Goal: Feedback & Contribution: Leave review/rating

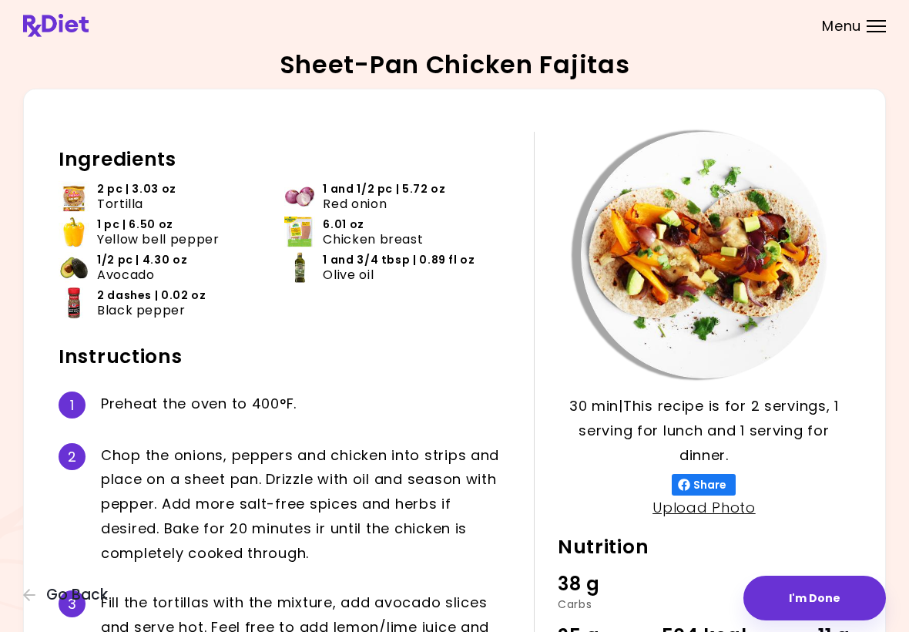
scroll to position [92, 0]
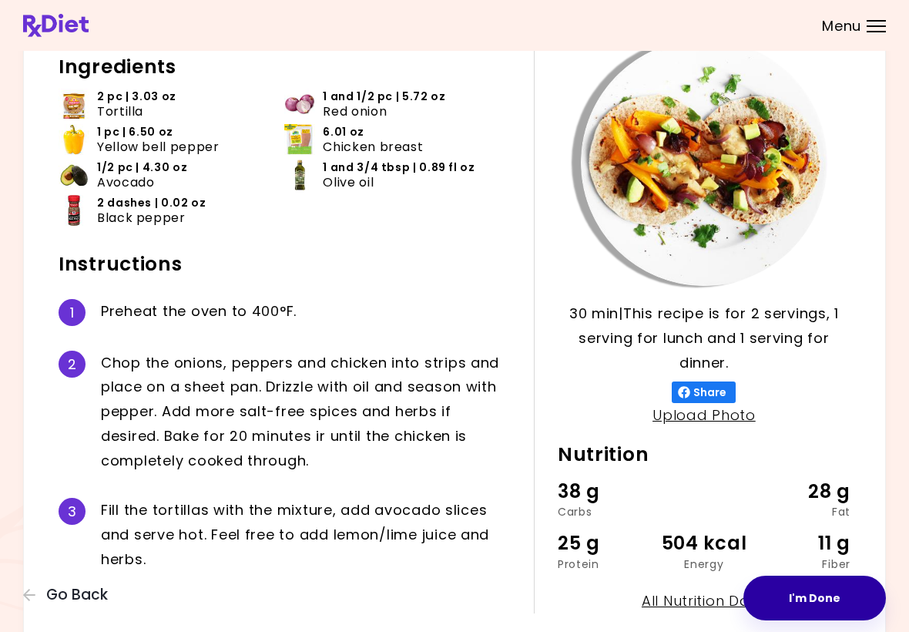
click at [833, 602] on button "I'm Done" at bounding box center [815, 598] width 143 height 45
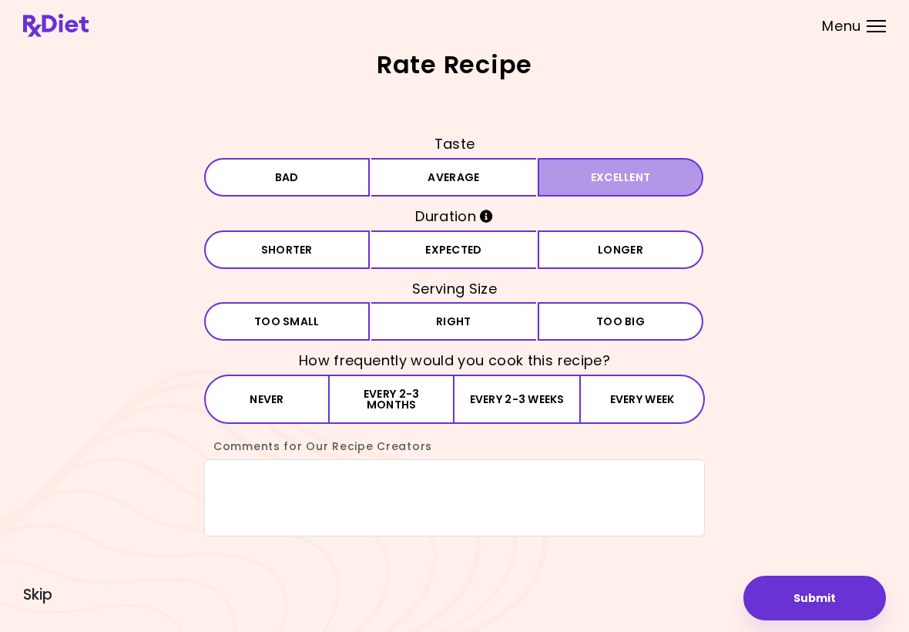
click at [632, 186] on button "Excellent" at bounding box center [621, 177] width 166 height 39
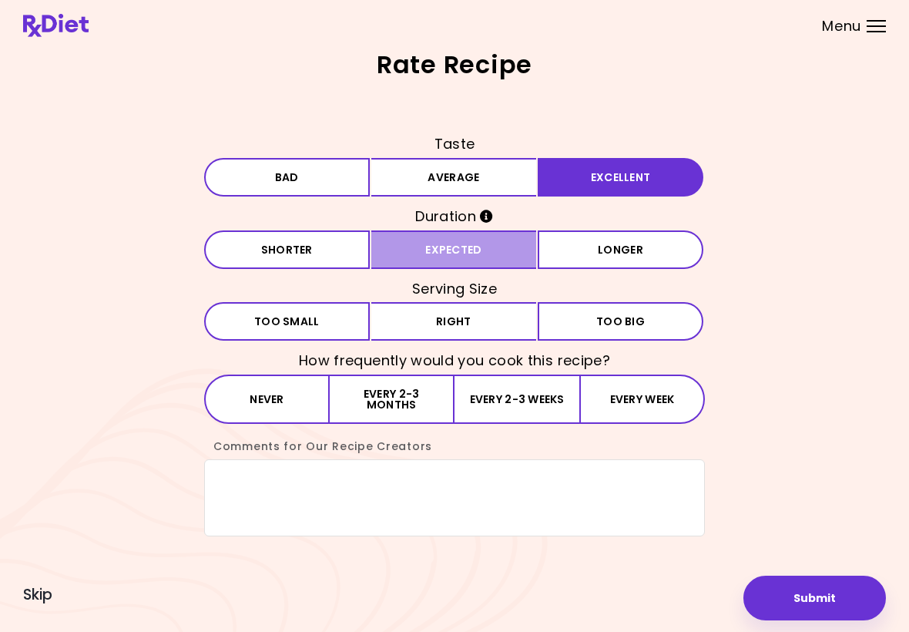
click at [511, 257] on button "Expected" at bounding box center [454, 249] width 166 height 39
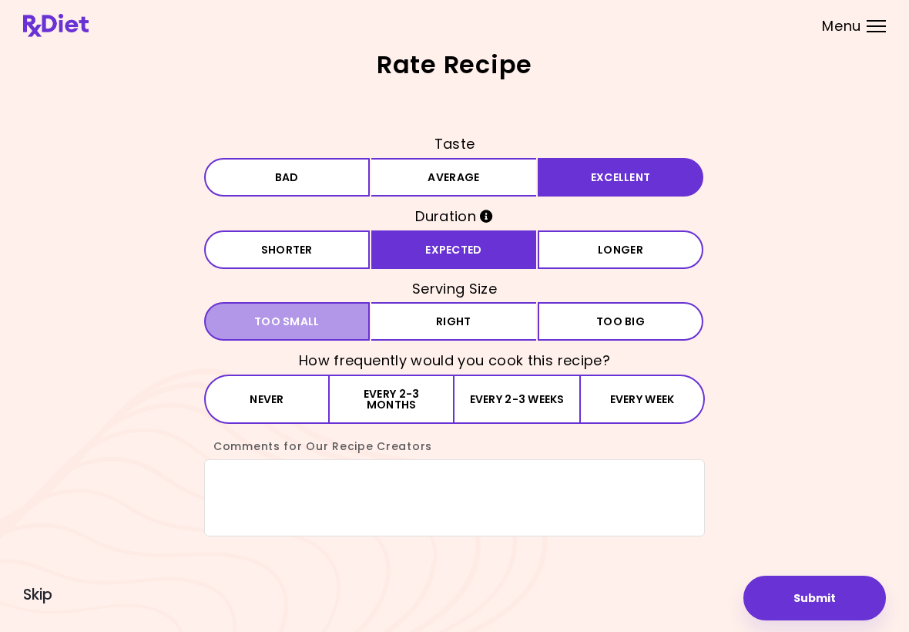
click at [360, 332] on button "Small Too small" at bounding box center [287, 321] width 166 height 39
click at [230, 587] on div "Rate Recipe Taste Bad Average Excellent Duration Shorter Expected Longer Servin…" at bounding box center [454, 316] width 909 height 632
click at [433, 416] on button "Every 2-3 months" at bounding box center [392, 398] width 125 height 49
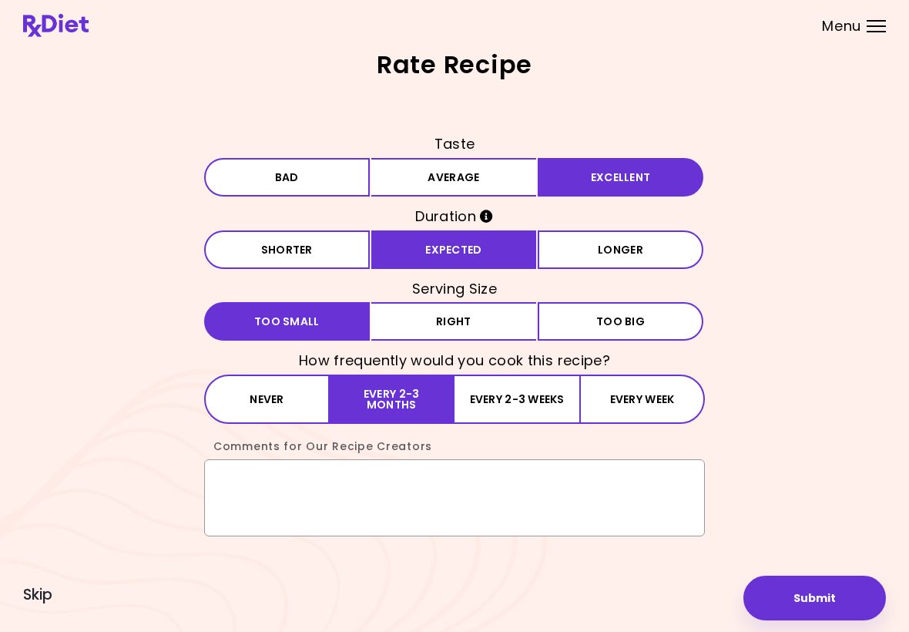
click at [256, 501] on textarea "Comments for Our Recipe Creators" at bounding box center [454, 497] width 501 height 77
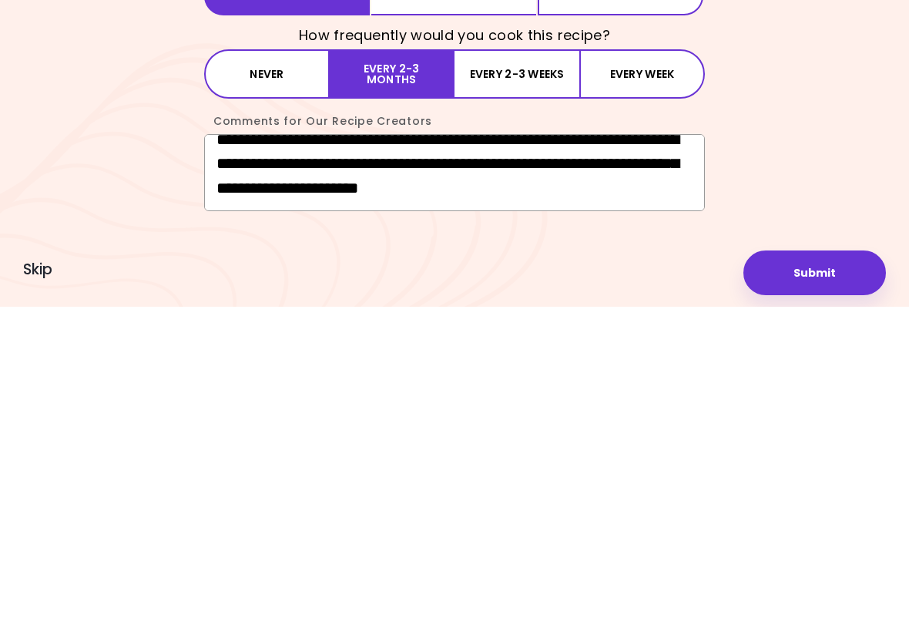
scroll to position [32, 0]
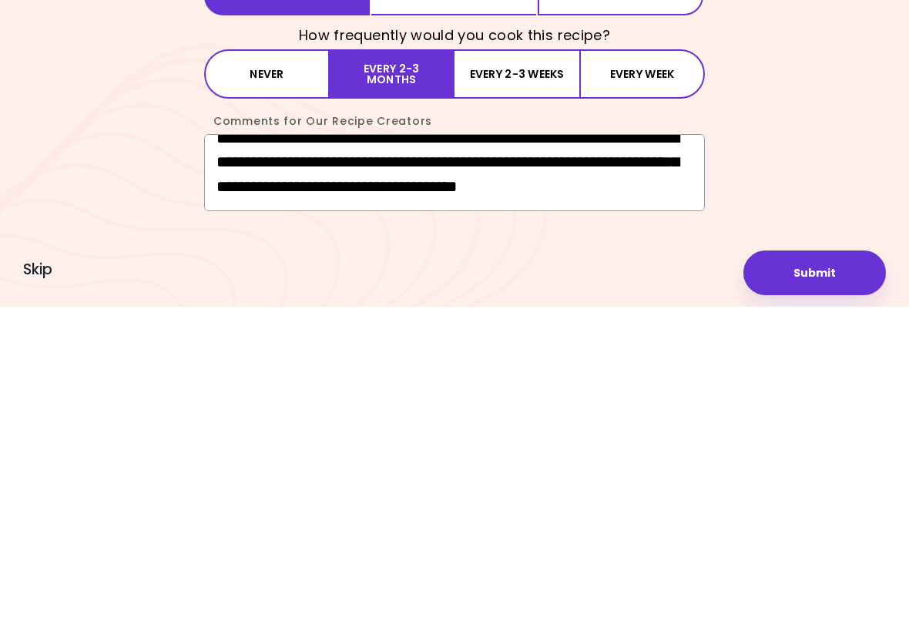
type textarea "**********"
click at [795, 576] on button "Submit" at bounding box center [815, 598] width 143 height 45
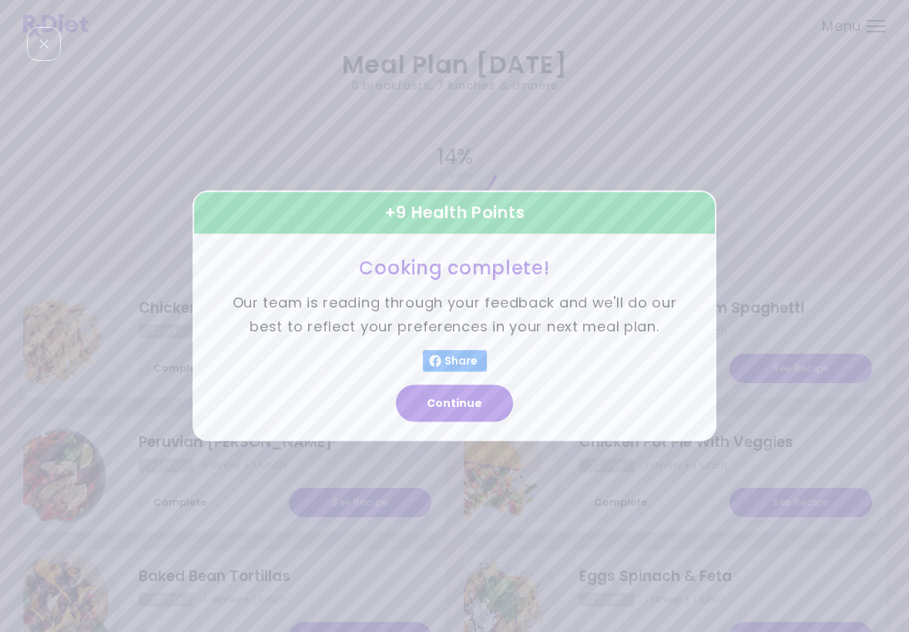
click at [457, 411] on button "Continue" at bounding box center [454, 403] width 117 height 37
